Goal: Information Seeking & Learning: Understand process/instructions

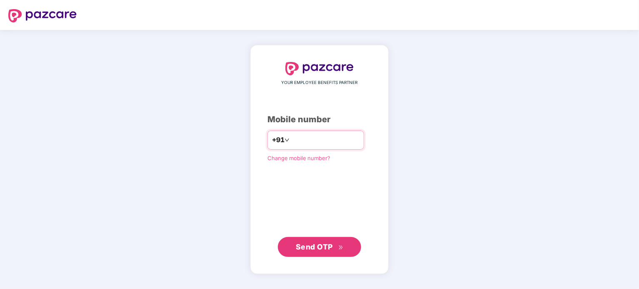
click at [305, 147] on input "number" at bounding box center [325, 140] width 68 height 13
type input "*"
type input "**********"
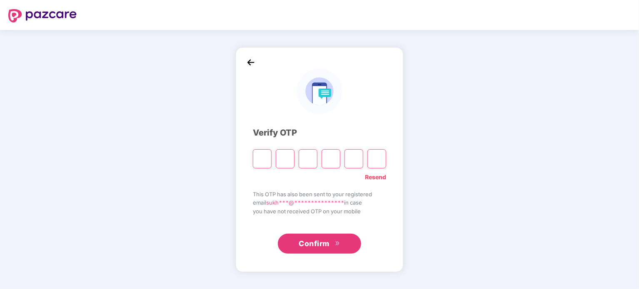
type input "*"
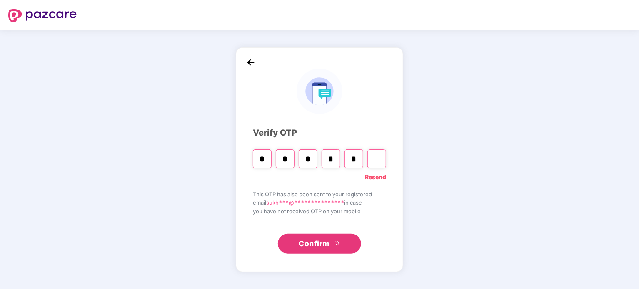
type input "*"
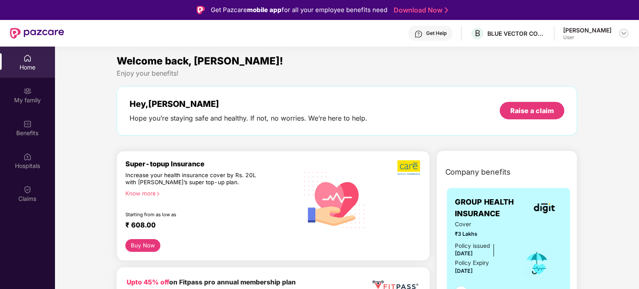
click at [622, 34] on img at bounding box center [623, 33] width 7 height 7
click at [446, 84] on div "Welcome back, Sukhbir! Enjoy your benefits! Hey, Sukhbir Hope you’re staying sa…" at bounding box center [347, 98] width 468 height 91
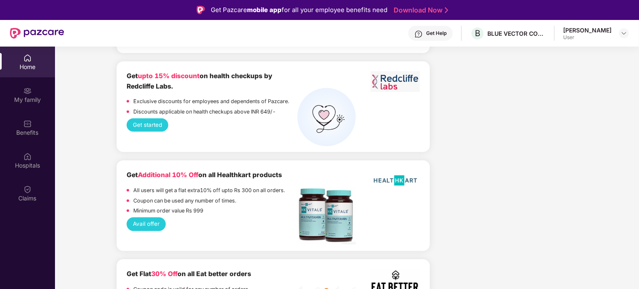
scroll to position [746, 0]
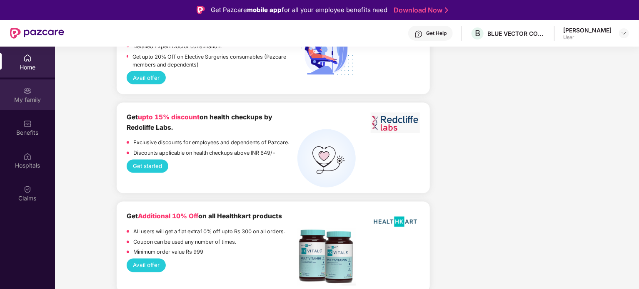
click at [20, 93] on div "My family" at bounding box center [27, 95] width 55 height 31
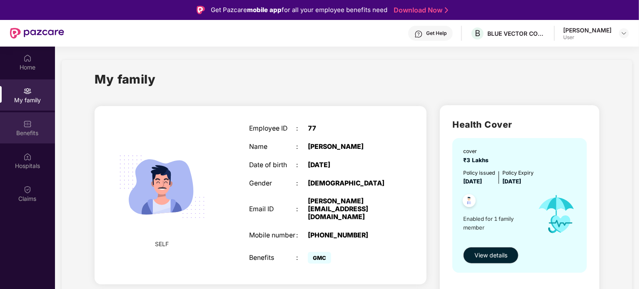
click at [30, 125] on img at bounding box center [27, 124] width 8 height 8
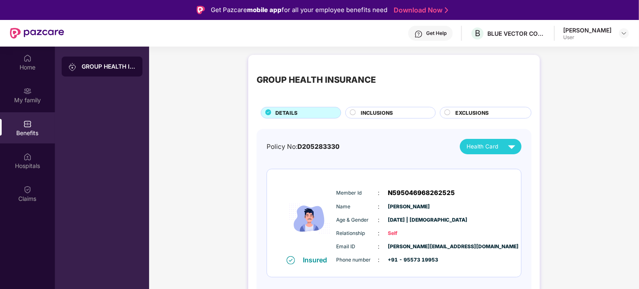
click at [386, 113] on span "INCLUSIONS" at bounding box center [377, 113] width 32 height 8
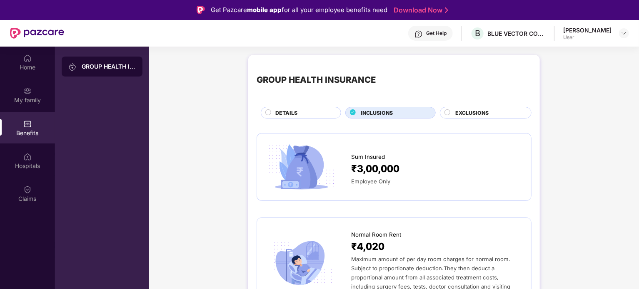
click at [477, 108] on div "EXCLUSIONS" at bounding box center [486, 113] width 92 height 12
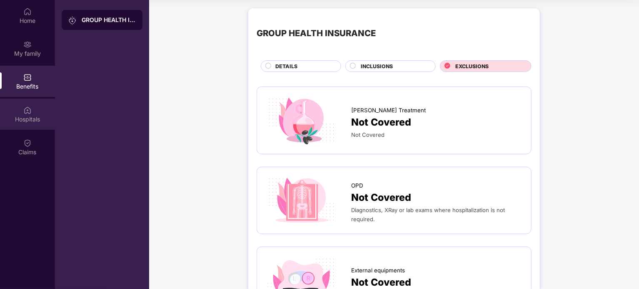
click at [0, 124] on div "Hospitals" at bounding box center [27, 114] width 55 height 31
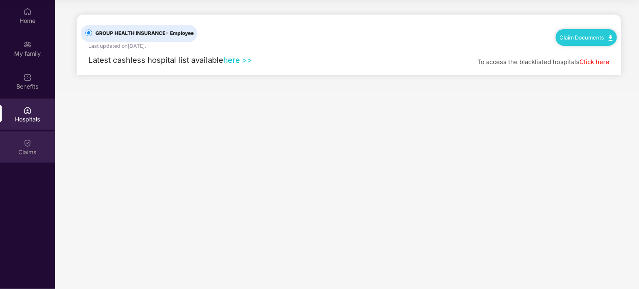
click at [19, 151] on div "Claims" at bounding box center [27, 152] width 55 height 8
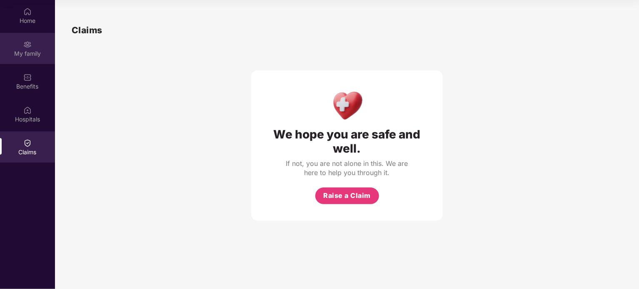
click at [25, 40] on img at bounding box center [27, 44] width 8 height 8
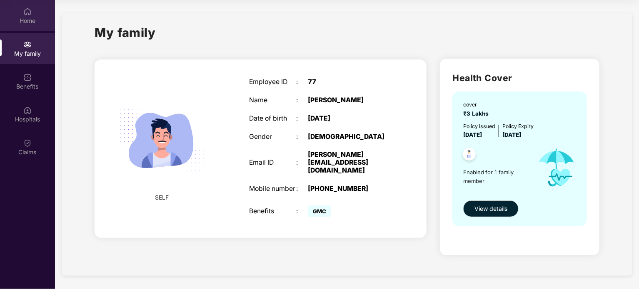
click at [28, 9] on img at bounding box center [27, 11] width 8 height 8
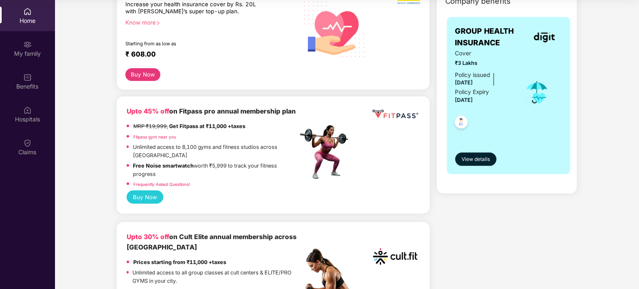
scroll to position [126, 0]
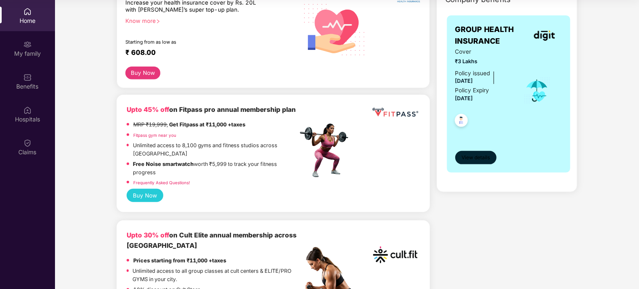
click at [480, 159] on span "View details" at bounding box center [475, 158] width 28 height 8
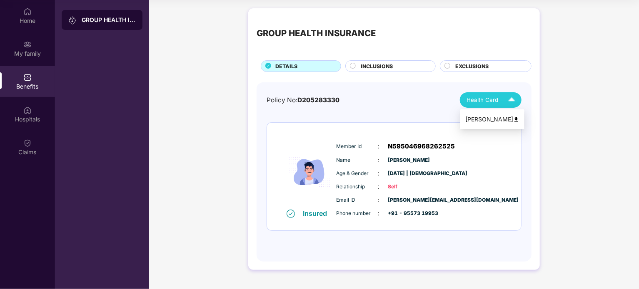
click at [502, 101] on div "Health Card" at bounding box center [492, 100] width 52 height 15
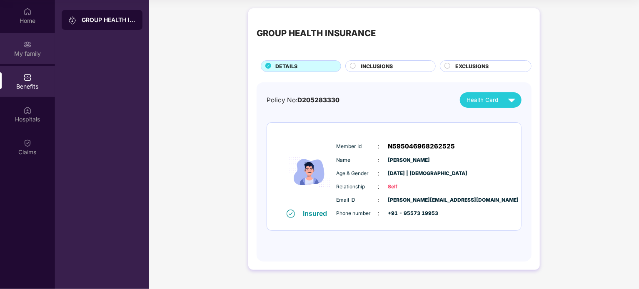
click at [12, 56] on div "My family" at bounding box center [27, 54] width 55 height 8
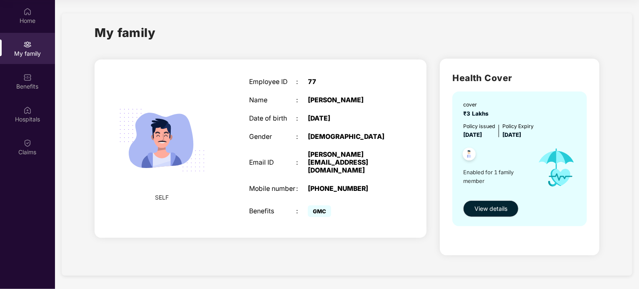
click at [477, 177] on span "Enabled for 1 family member" at bounding box center [496, 176] width 67 height 17
click at [27, 13] on img at bounding box center [27, 11] width 8 height 8
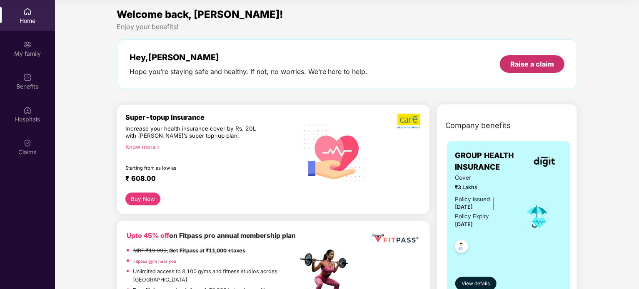
click at [555, 64] on div "Raise a claim" at bounding box center [532, 63] width 65 height 17
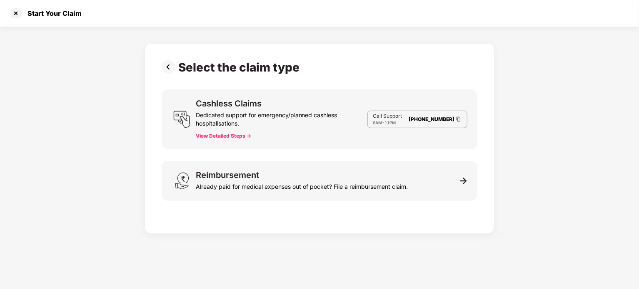
scroll to position [20, 0]
click at [229, 139] on button "View Detailed Steps ->" at bounding box center [223, 136] width 55 height 7
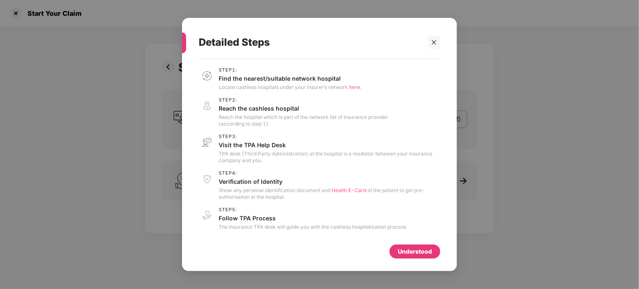
click at [440, 43] on div "Detailed Steps Step 1 : Find the nearest/suitable network hospital Locate cashl…" at bounding box center [319, 145] width 275 height 254
click at [435, 42] on icon "close" at bounding box center [434, 43] width 6 height 6
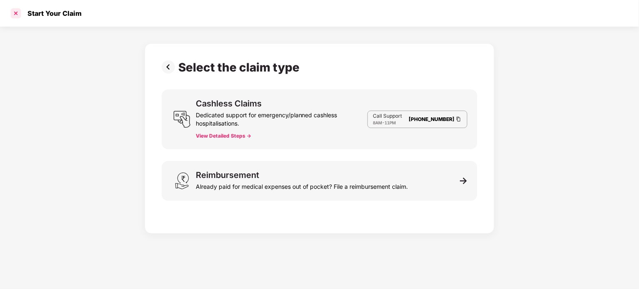
click at [17, 14] on div at bounding box center [15, 13] width 13 height 13
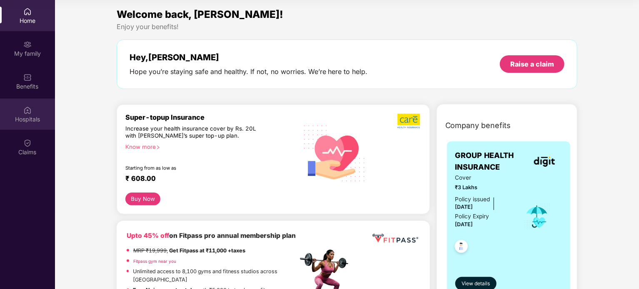
click at [26, 109] on img at bounding box center [27, 110] width 8 height 8
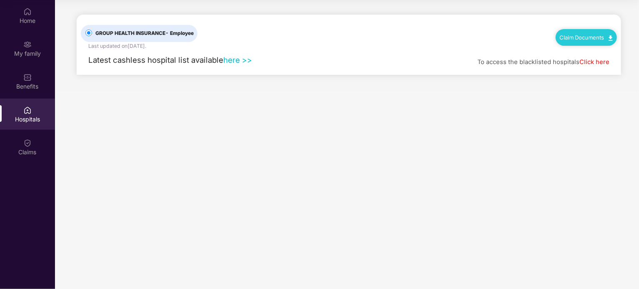
click at [237, 60] on link "here >>" at bounding box center [237, 59] width 29 height 9
